Goal: Information Seeking & Learning: Learn about a topic

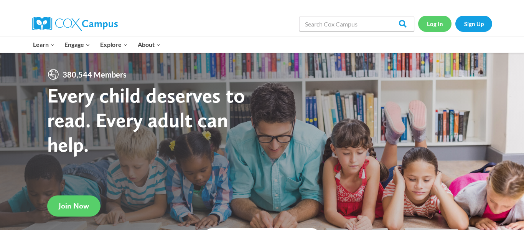
click at [431, 23] on link "Log In" at bounding box center [434, 24] width 33 height 16
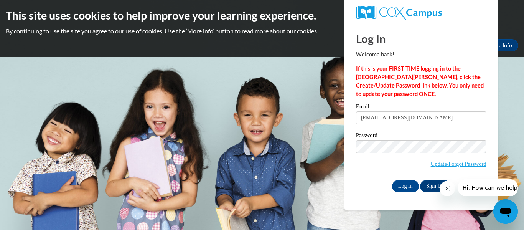
type input "bitsy74421@gmail.com"
click at [400, 186] on input "Log In" at bounding box center [405, 186] width 27 height 12
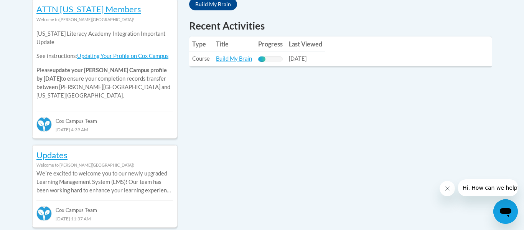
scroll to position [365, 0]
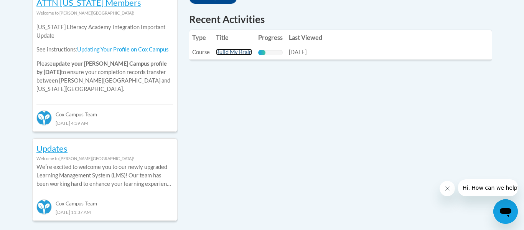
click at [232, 52] on link "Build My Brain" at bounding box center [234, 52] width 36 height 7
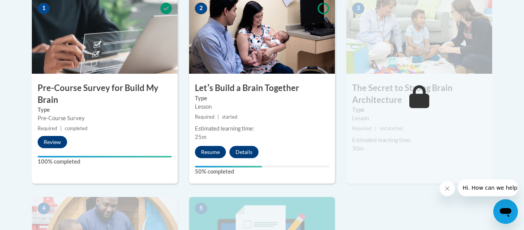
scroll to position [262, 0]
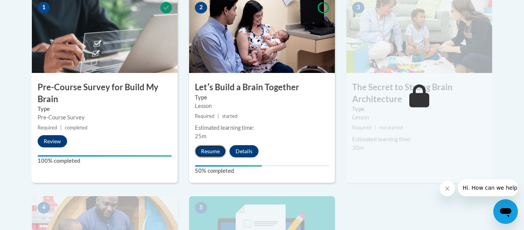
click at [209, 149] on button "Resume" at bounding box center [210, 151] width 31 height 12
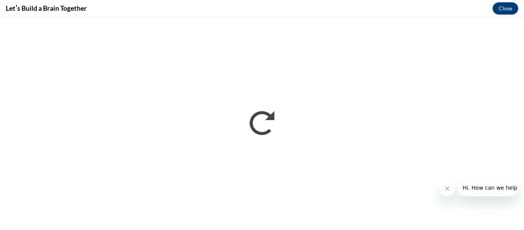
scroll to position [0, 0]
click at [449, 187] on icon "Close message from company" at bounding box center [448, 189] width 4 height 4
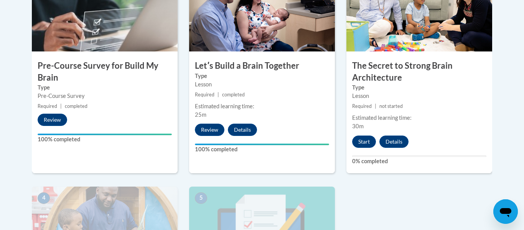
scroll to position [279, 0]
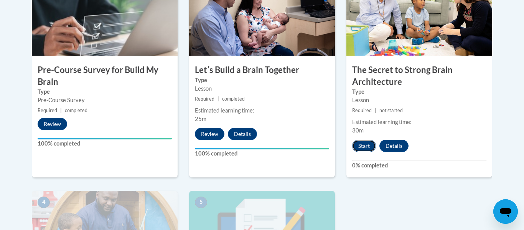
click at [364, 145] on button "Start" at bounding box center [364, 146] width 24 height 12
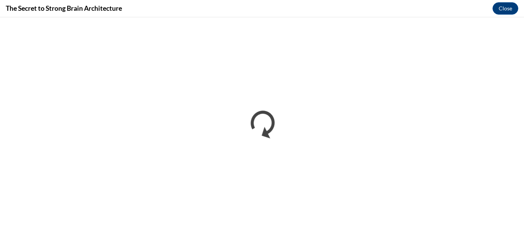
scroll to position [0, 0]
